Goal: Navigation & Orientation: Find specific page/section

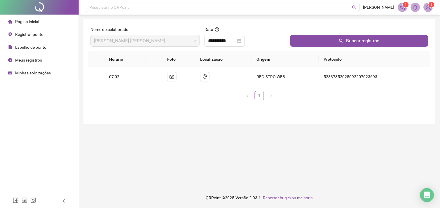
click at [27, 21] on span "Página inicial" at bounding box center [27, 21] width 24 height 5
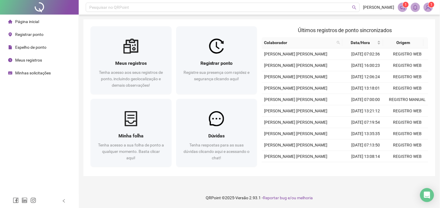
click at [36, 24] on span "Página inicial" at bounding box center [27, 21] width 24 height 5
click at [32, 37] on span "Registrar ponto" at bounding box center [29, 34] width 28 height 5
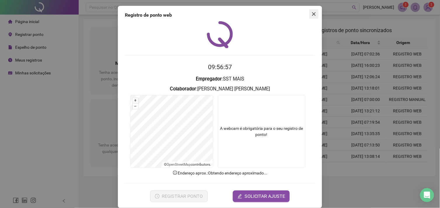
click at [309, 14] on span "Close" at bounding box center [313, 14] width 9 height 5
